Goal: Transaction & Acquisition: Purchase product/service

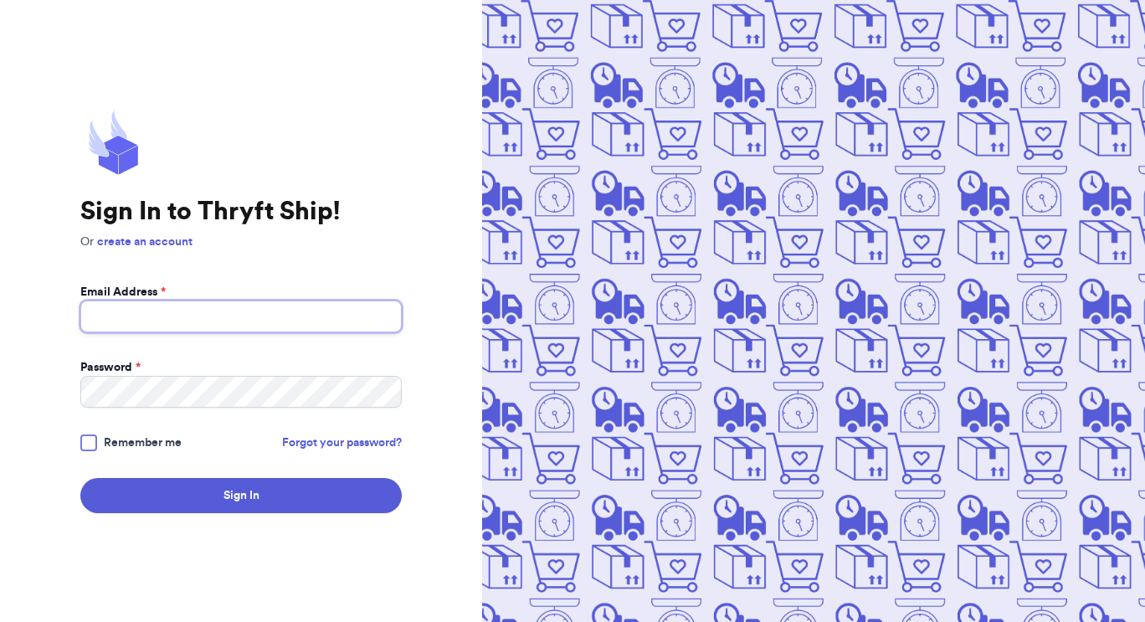
click at [275, 318] on input "Email Address *" at bounding box center [240, 317] width 321 height 32
click at [244, 325] on input "Email Address *" at bounding box center [240, 317] width 321 height 32
type input "wornandwanderful@gmail.com"
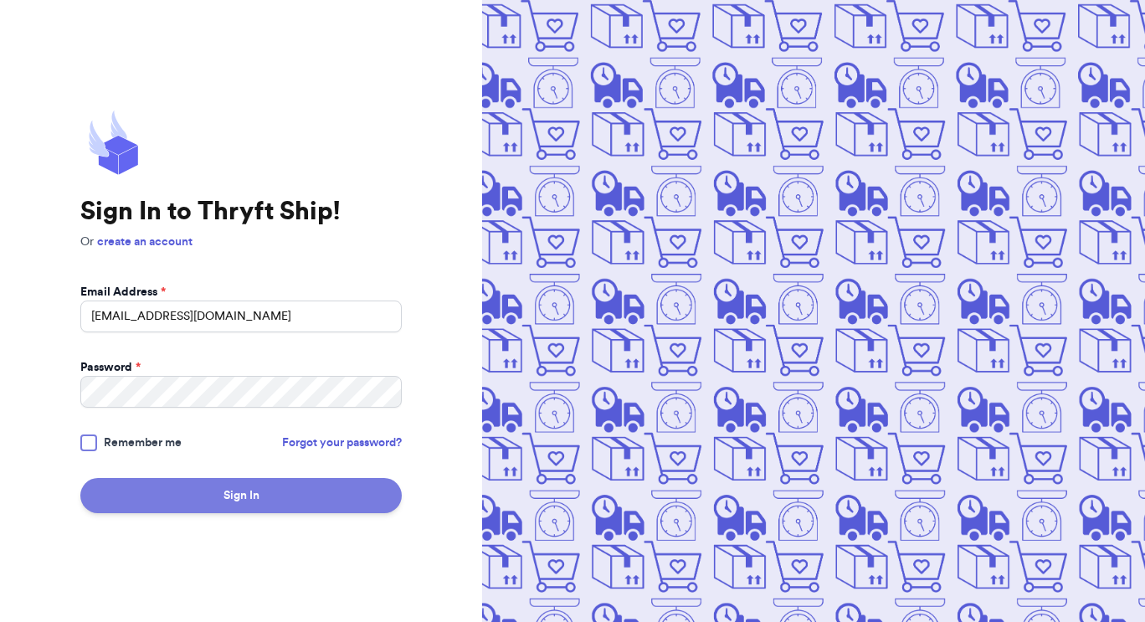
click at [188, 499] on button "Sign In" at bounding box center [240, 495] width 321 height 35
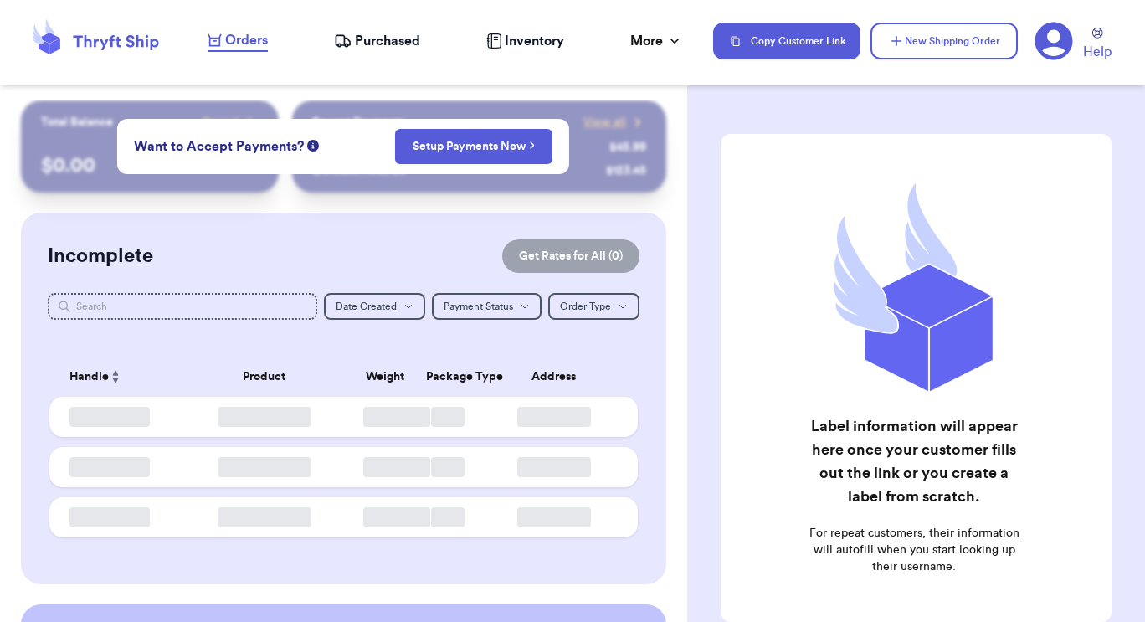
checkbox input "false"
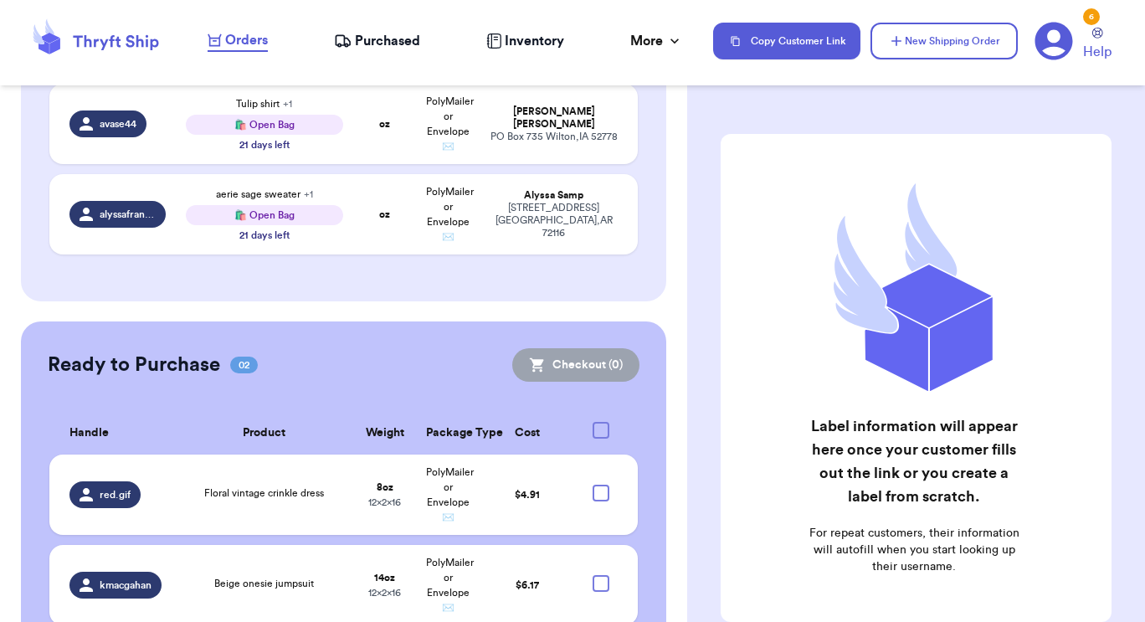
scroll to position [654, 0]
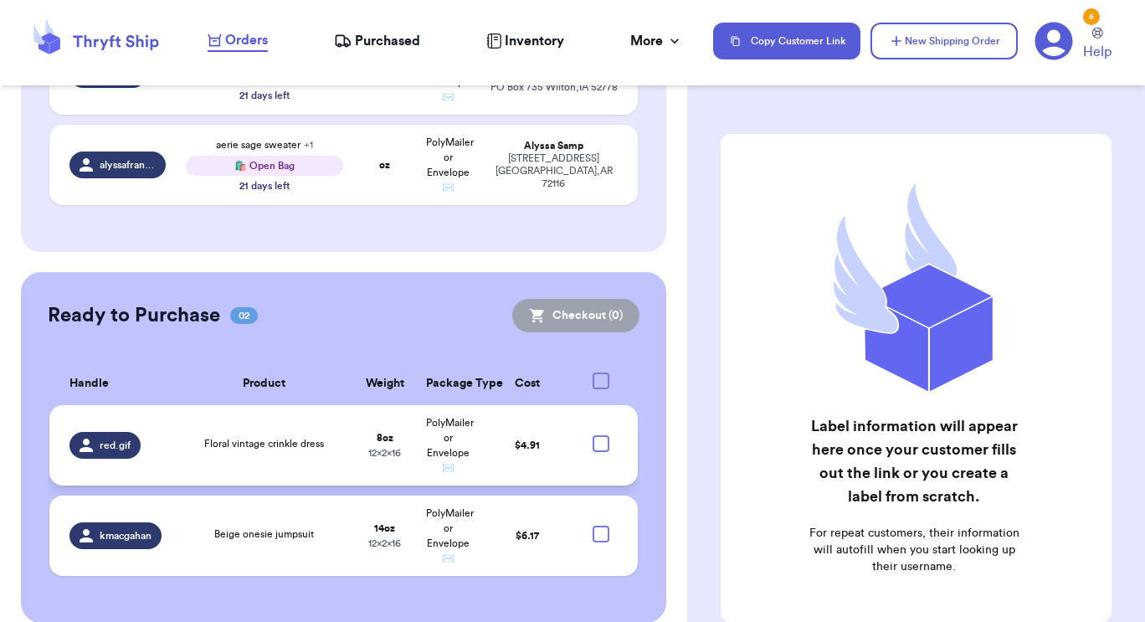
click at [593, 435] on div at bounding box center [601, 443] width 17 height 17
click at [600, 434] on input "checkbox" at bounding box center [600, 434] width 1 height 1
checkbox input "true"
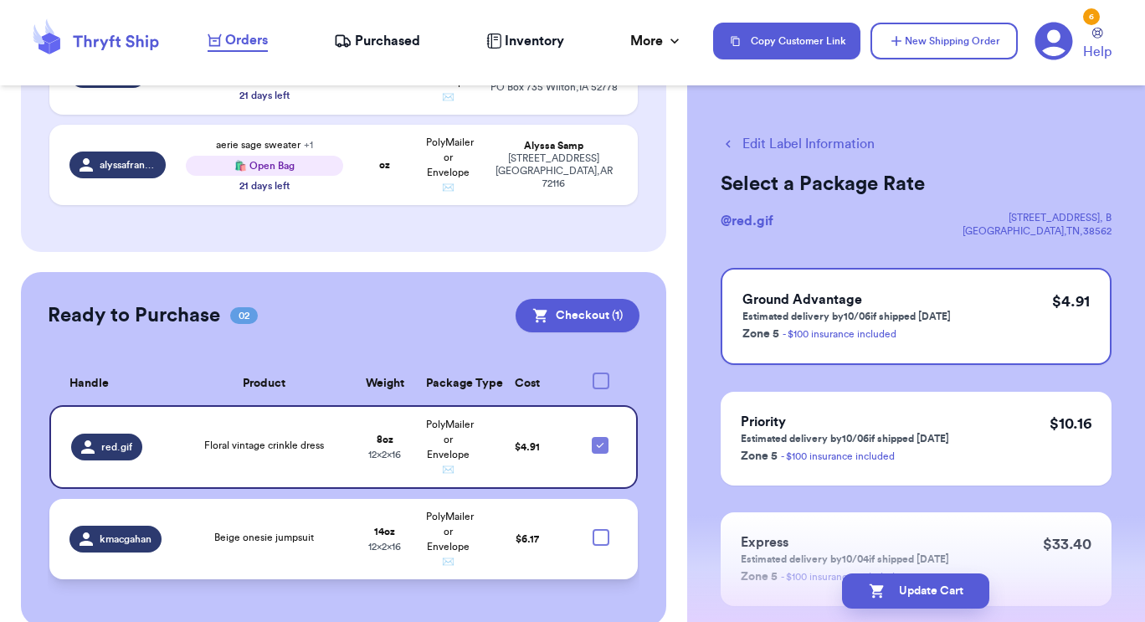
click at [593, 529] on div at bounding box center [601, 537] width 17 height 17
click at [600, 528] on input "checkbox" at bounding box center [600, 528] width 1 height 1
checkbox input "true"
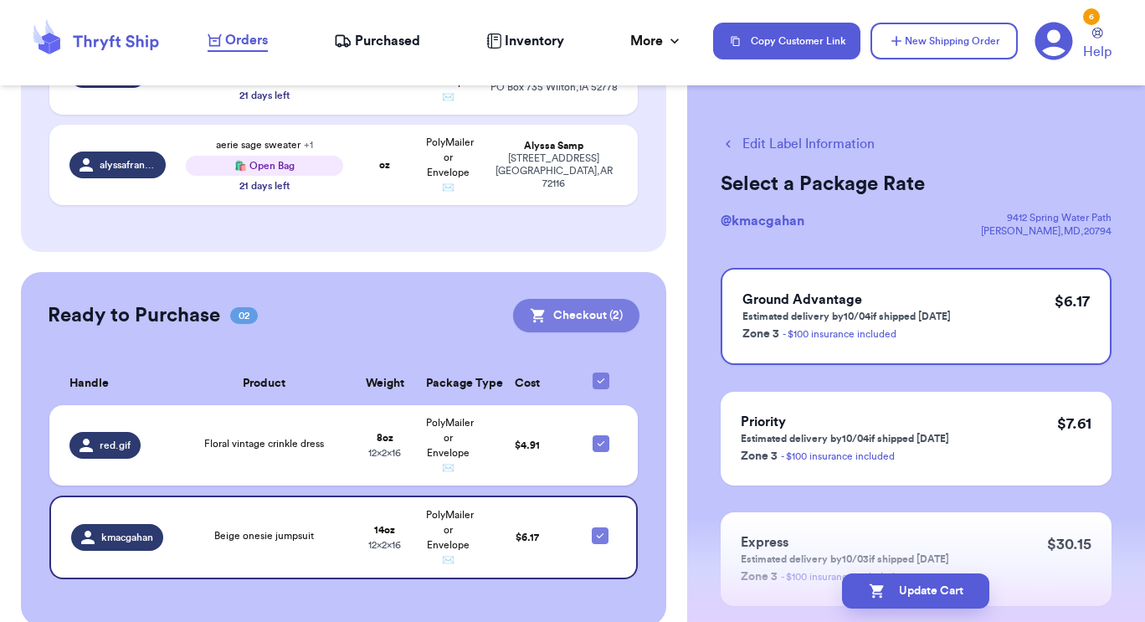
click at [568, 299] on button "Checkout ( 2 )" at bounding box center [576, 315] width 126 height 33
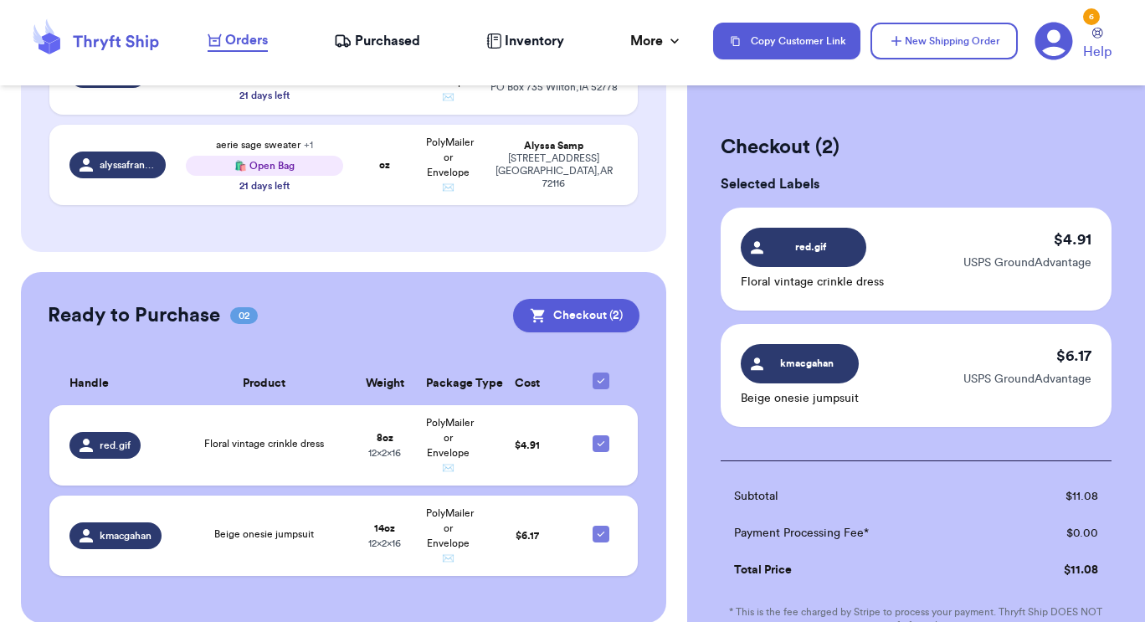
scroll to position [260, 0]
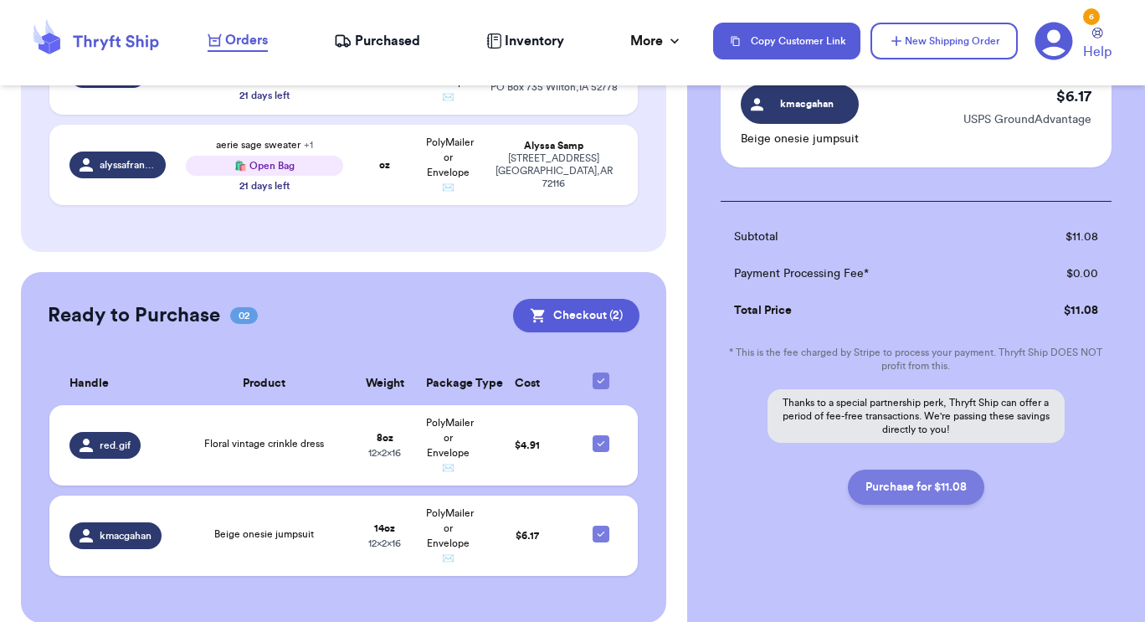
click at [908, 484] on button "Purchase for $11.08" at bounding box center [916, 487] width 136 height 35
checkbox input "false"
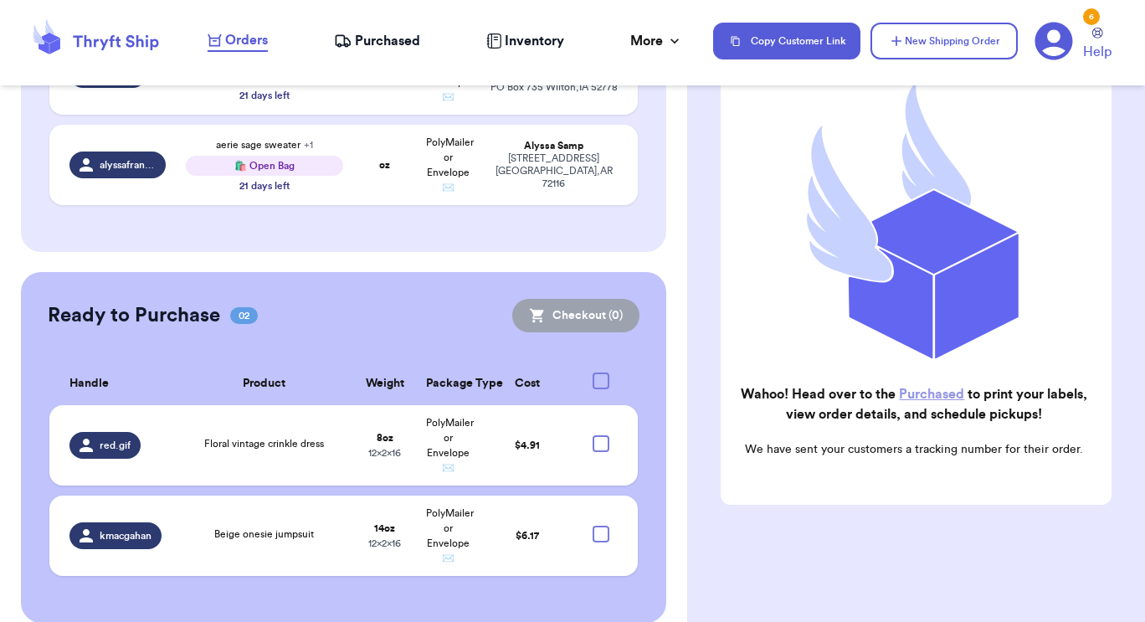
checkbox input "true"
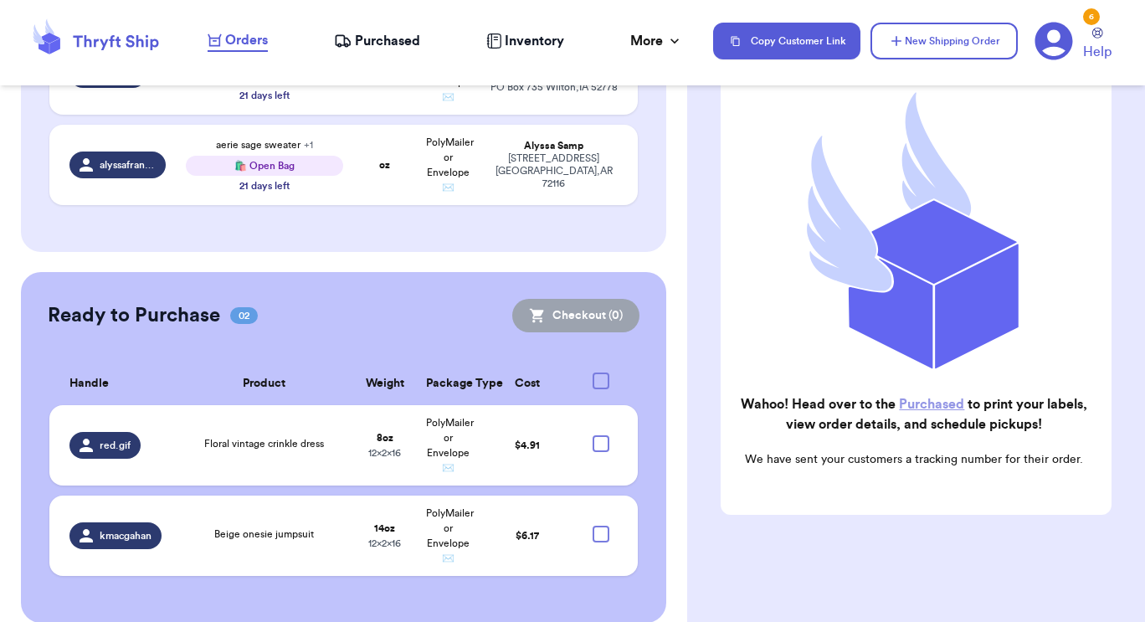
scroll to position [530, 0]
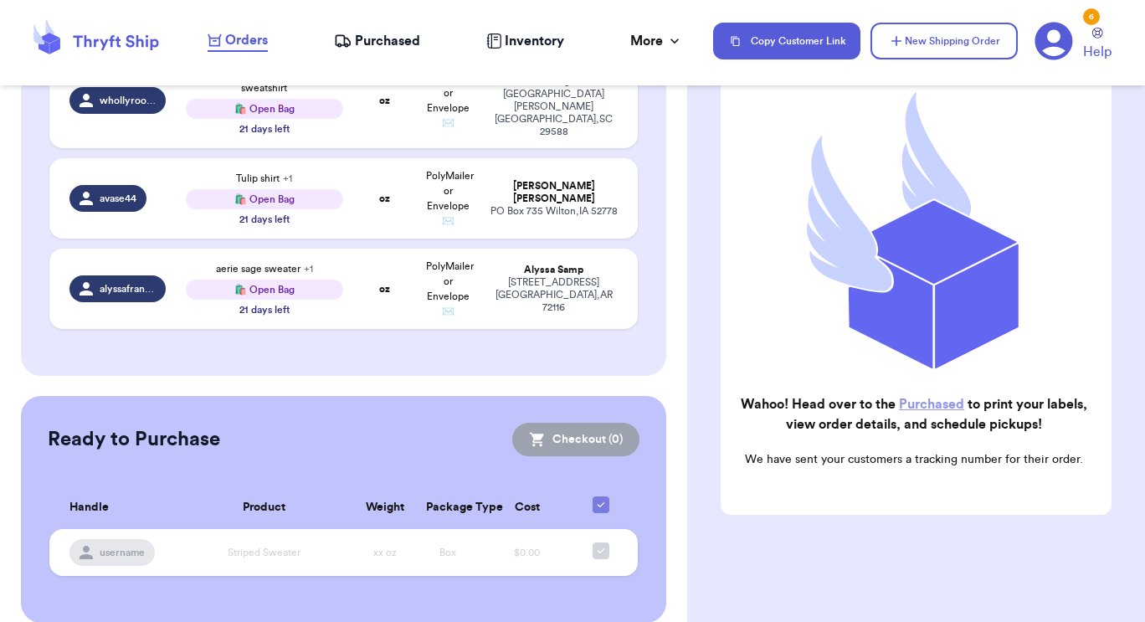
click at [377, 36] on span "Purchased" at bounding box center [387, 41] width 65 height 20
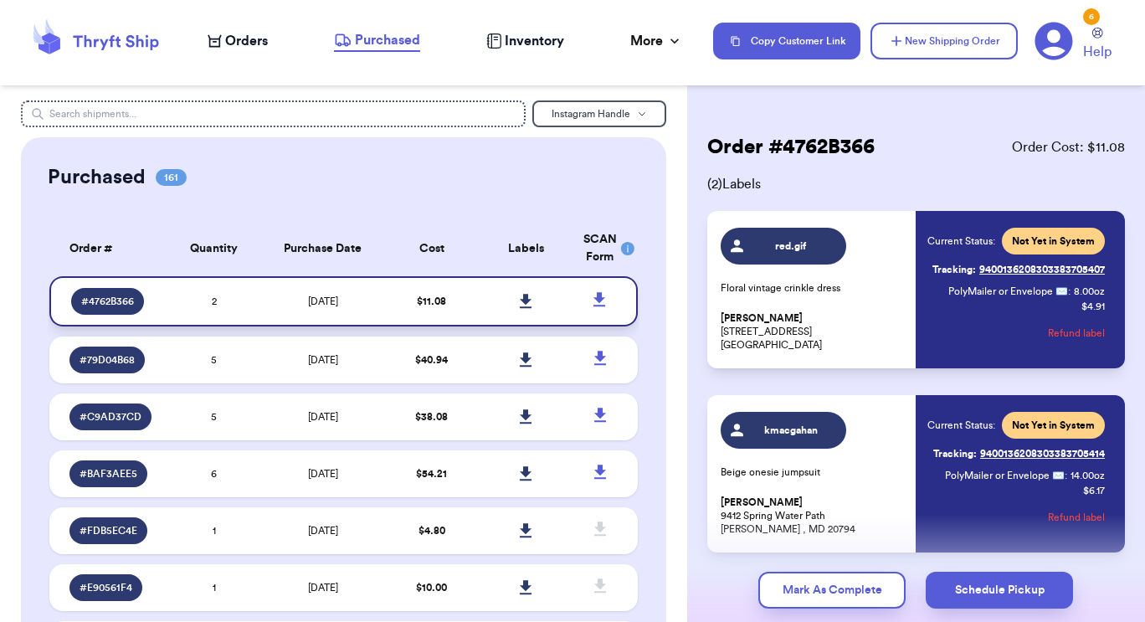
click at [520, 300] on icon at bounding box center [526, 301] width 12 height 14
